Goal: Find contact information: Find contact information

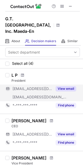
click at [66, 86] on button "View email" at bounding box center [66, 88] width 21 height 5
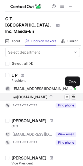
click at [72, 95] on span at bounding box center [74, 97] width 4 height 4
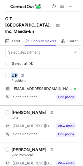
drag, startPoint x: 11, startPoint y: 69, endPoint x: 18, endPoint y: 70, distance: 6.5
click at [18, 73] on div "L P" at bounding box center [45, 75] width 68 height 5
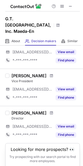
scroll to position [75, 0]
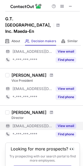
click at [67, 124] on button "View email" at bounding box center [66, 126] width 21 height 5
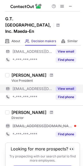
click at [68, 86] on button "View email" at bounding box center [66, 88] width 21 height 5
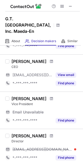
scroll to position [45, 0]
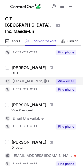
click at [68, 79] on button "View email" at bounding box center [66, 81] width 21 height 5
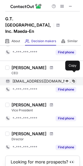
click at [73, 79] on span at bounding box center [74, 81] width 4 height 4
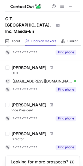
drag, startPoint x: 14, startPoint y: 63, endPoint x: 45, endPoint y: 63, distance: 31.1
click at [45, 65] on div "[PERSON_NAME]" at bounding box center [28, 67] width 35 height 5
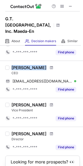
drag, startPoint x: 11, startPoint y: 61, endPoint x: 48, endPoint y: 61, distance: 36.5
click at [48, 65] on div "[PERSON_NAME]" at bounding box center [45, 67] width 68 height 5
copy div "[PERSON_NAME]"
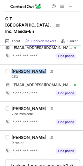
scroll to position [0, 0]
